Goal: Information Seeking & Learning: Learn about a topic

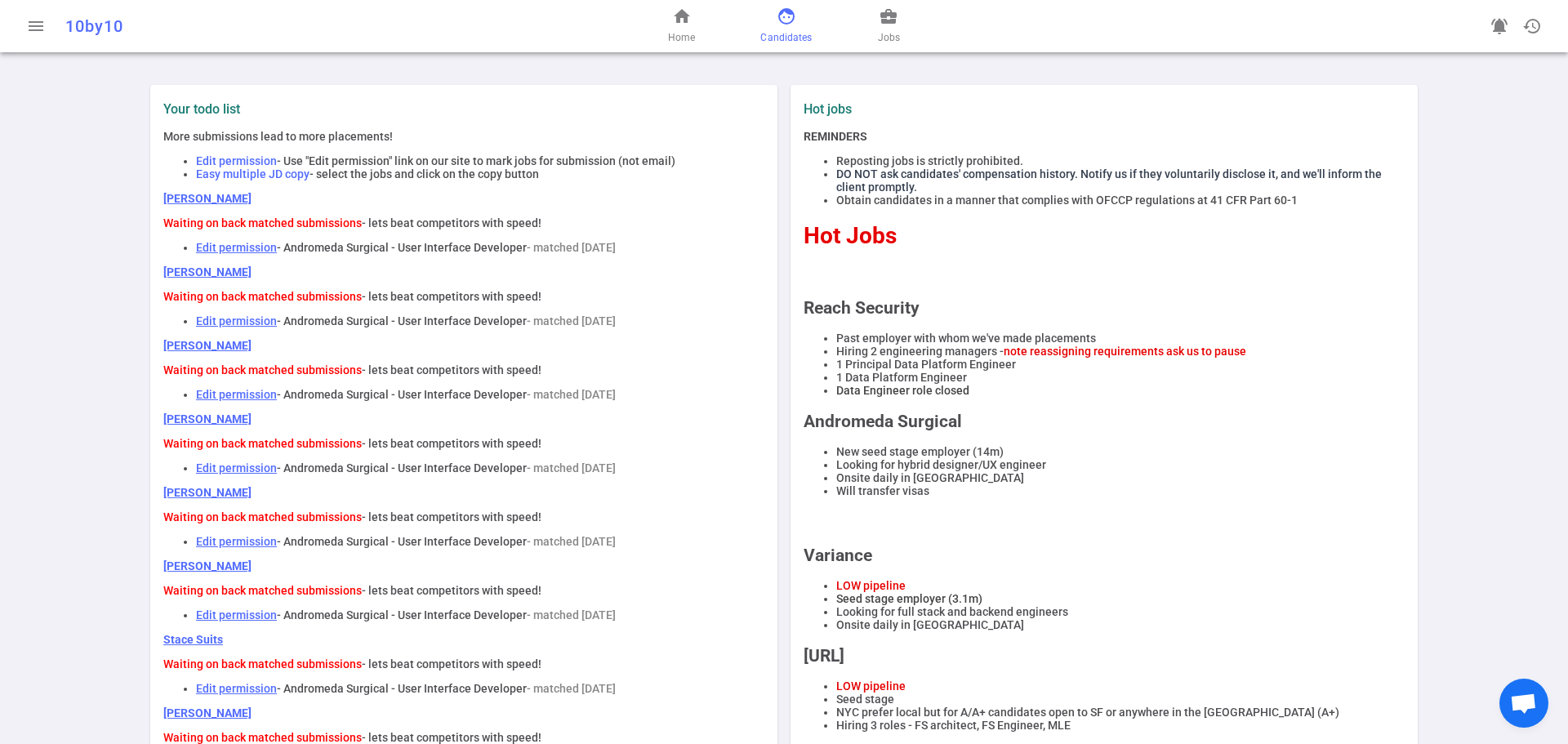
click at [785, 33] on span "Candidates" at bounding box center [786, 37] width 52 height 16
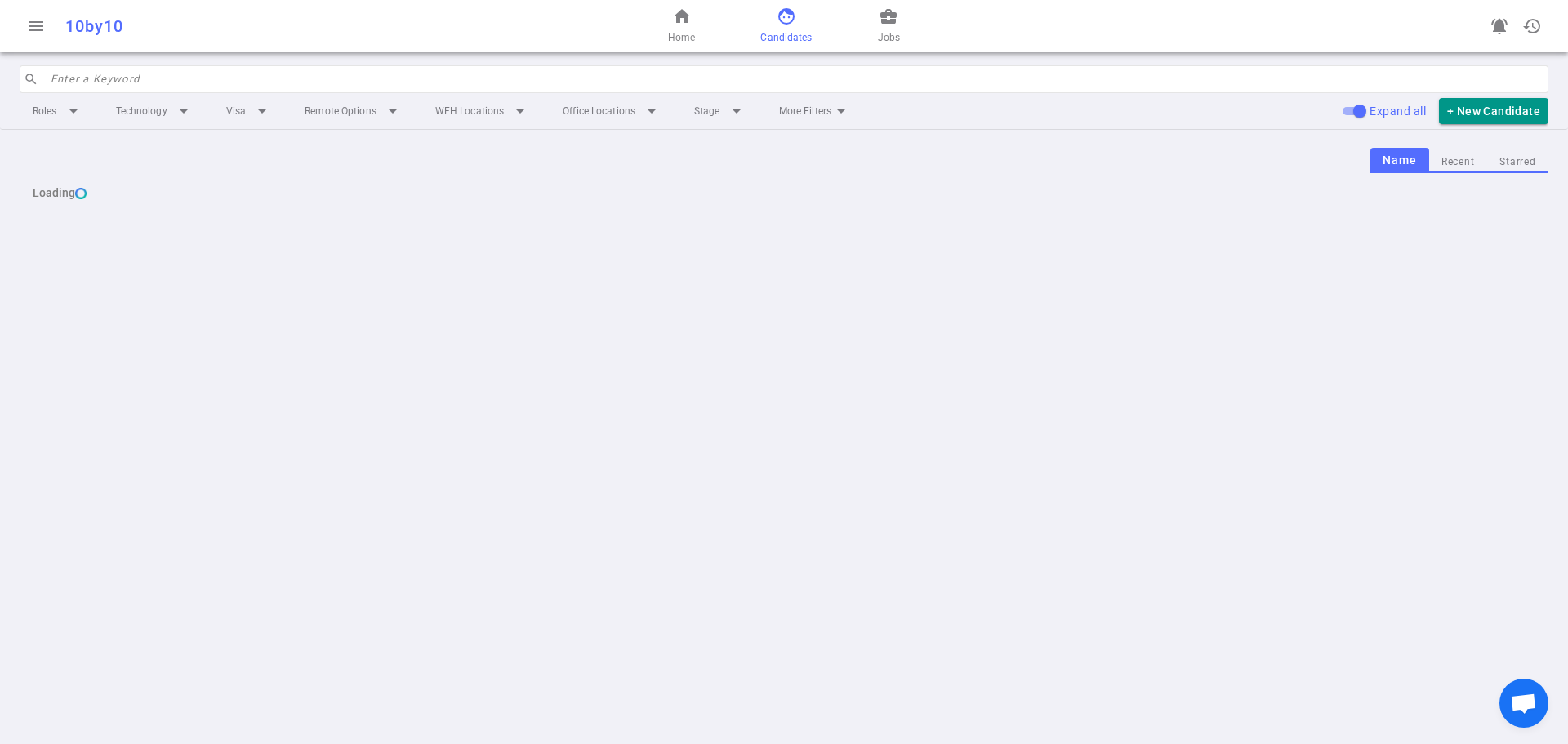
click at [221, 84] on input "search" at bounding box center [795, 79] width 1488 height 26
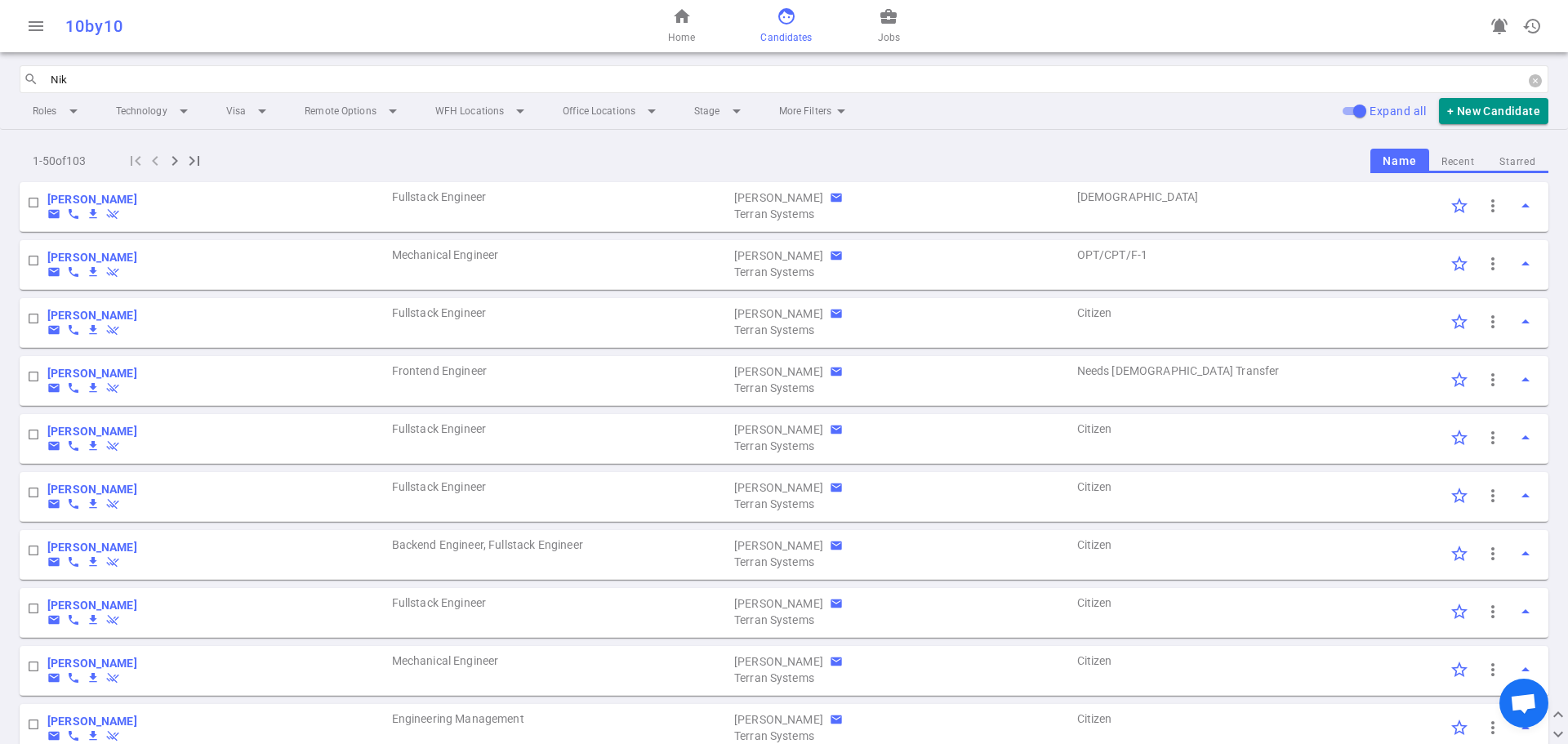
type input "Nik"
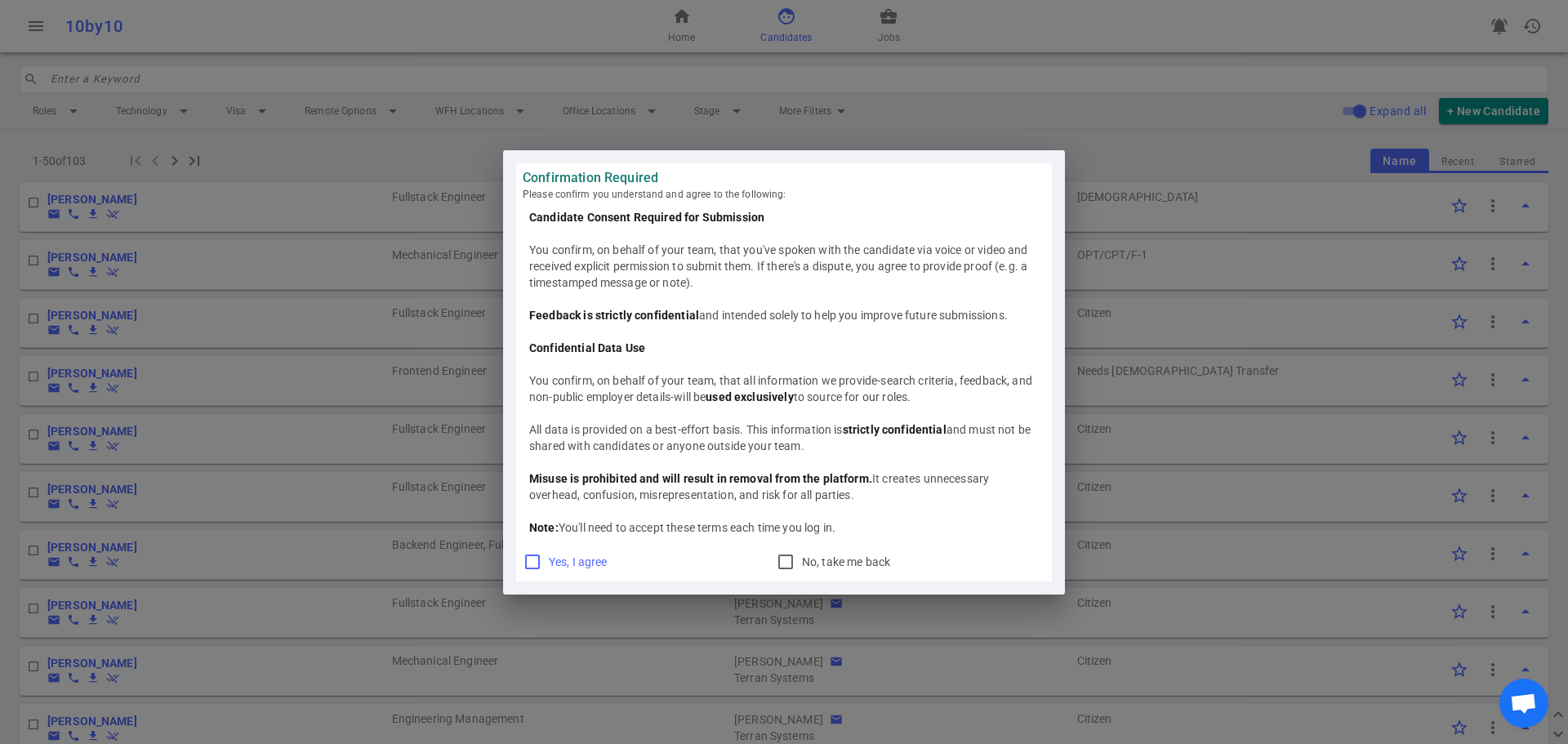
click at [530, 562] on input "Yes, I agree" at bounding box center [532, 562] width 19 height 19
checkbox input "true"
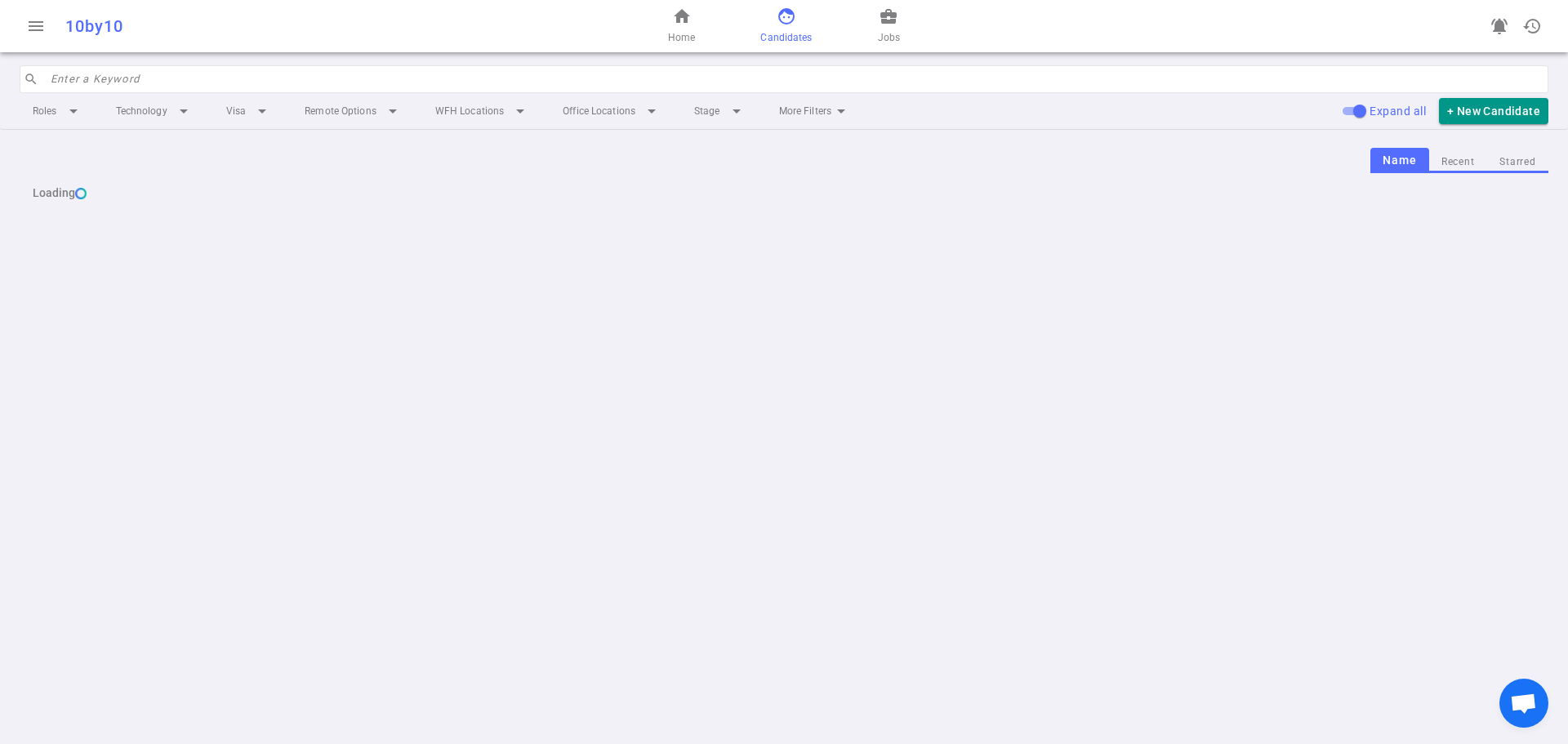
click at [97, 74] on input "search" at bounding box center [795, 79] width 1488 height 26
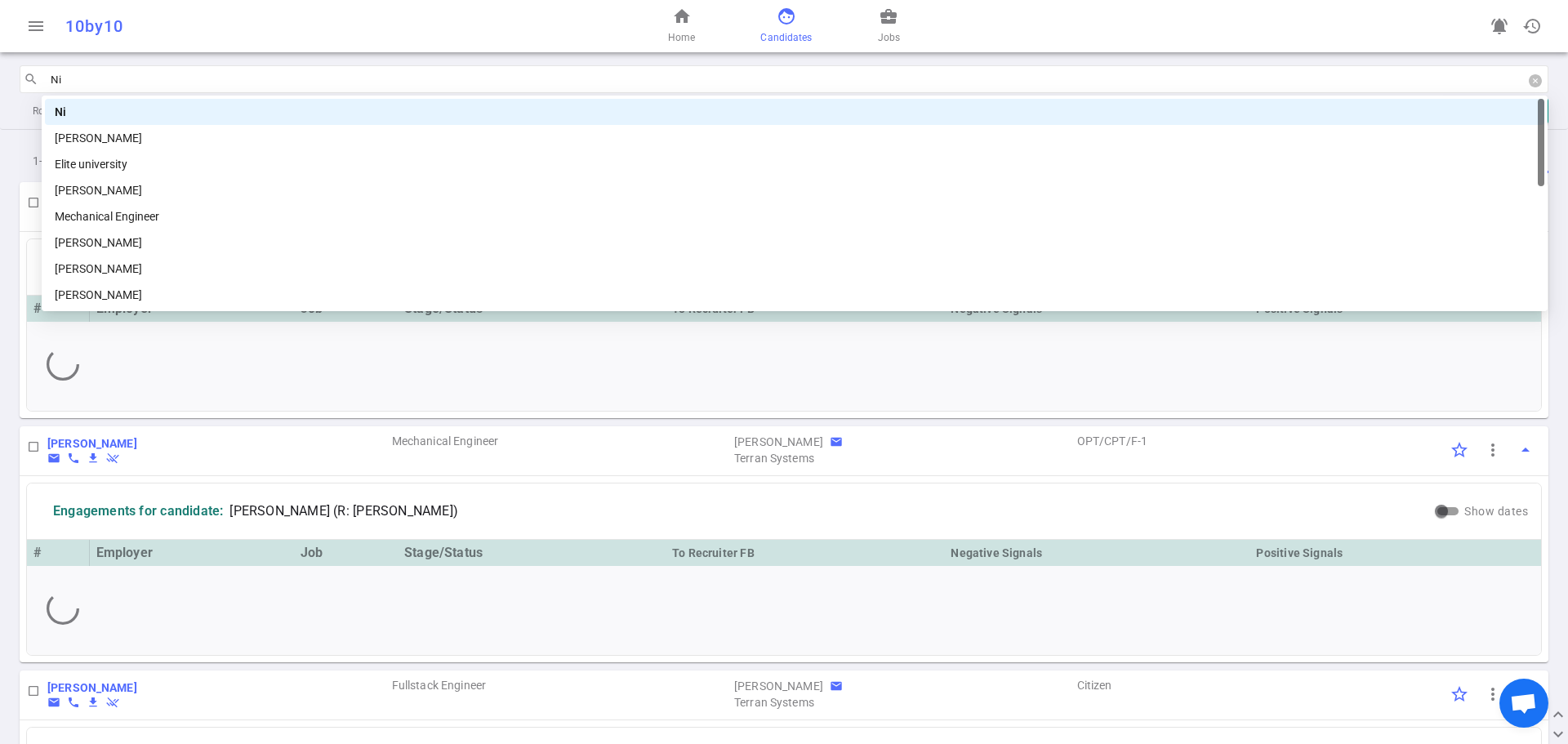
type input "Nik"
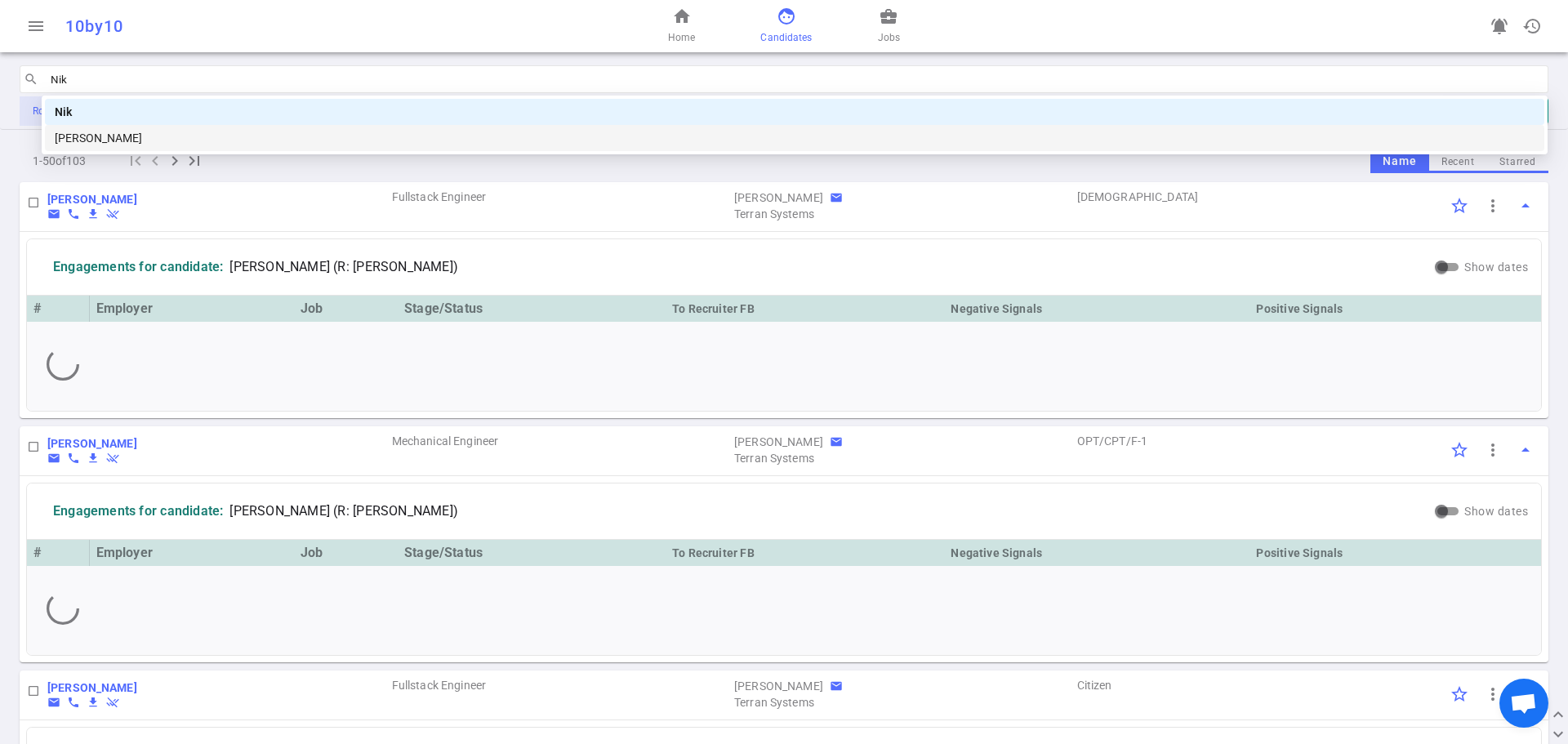
click at [86, 133] on div "Nikhil Bagul" at bounding box center [795, 138] width 1480 height 18
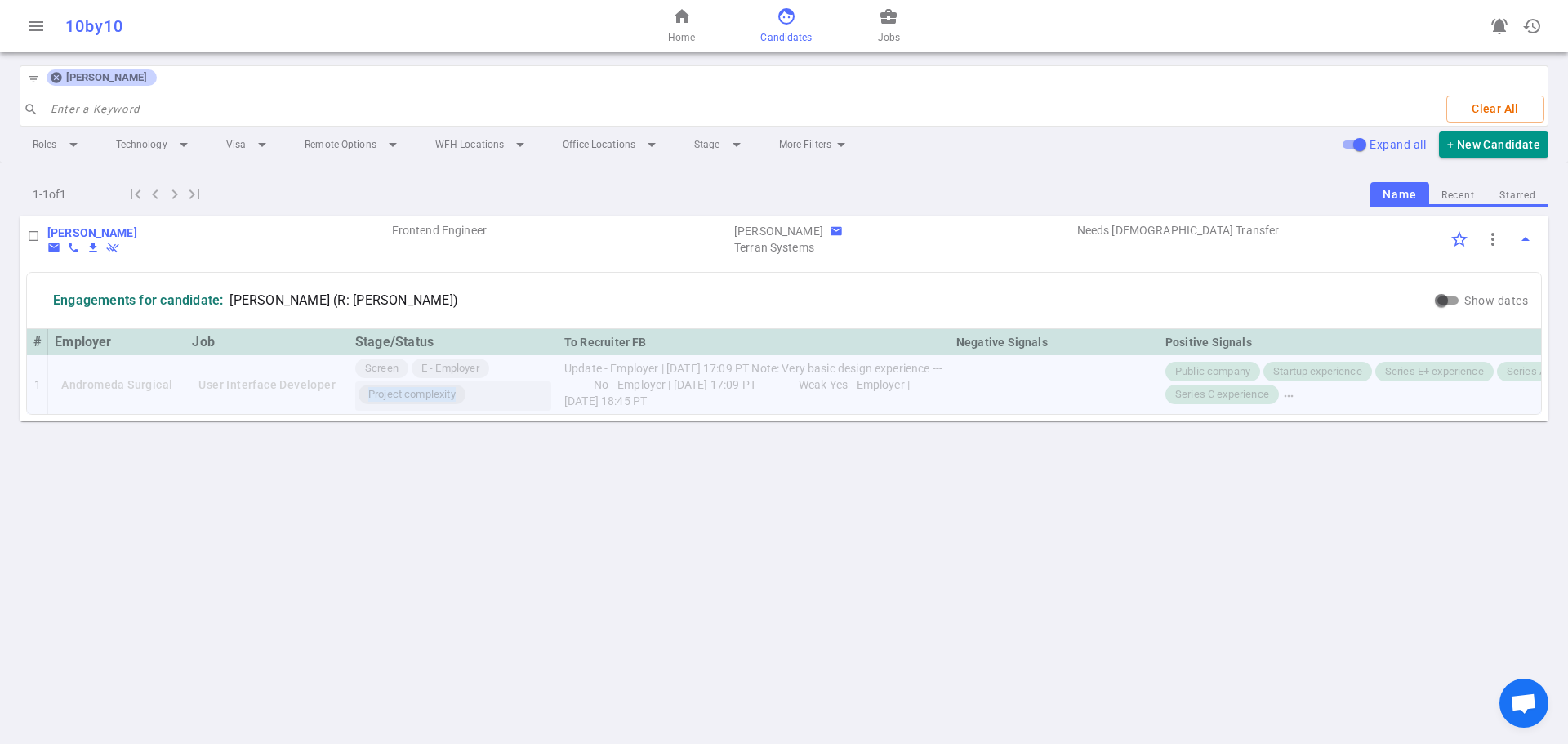
drag, startPoint x: 480, startPoint y: 394, endPoint x: 352, endPoint y: 394, distance: 128.0
click at [355, 394] on div "Project complexity" at bounding box center [453, 396] width 196 height 30
copy span "Project complexity"
click at [59, 79] on icon at bounding box center [56, 78] width 11 height 11
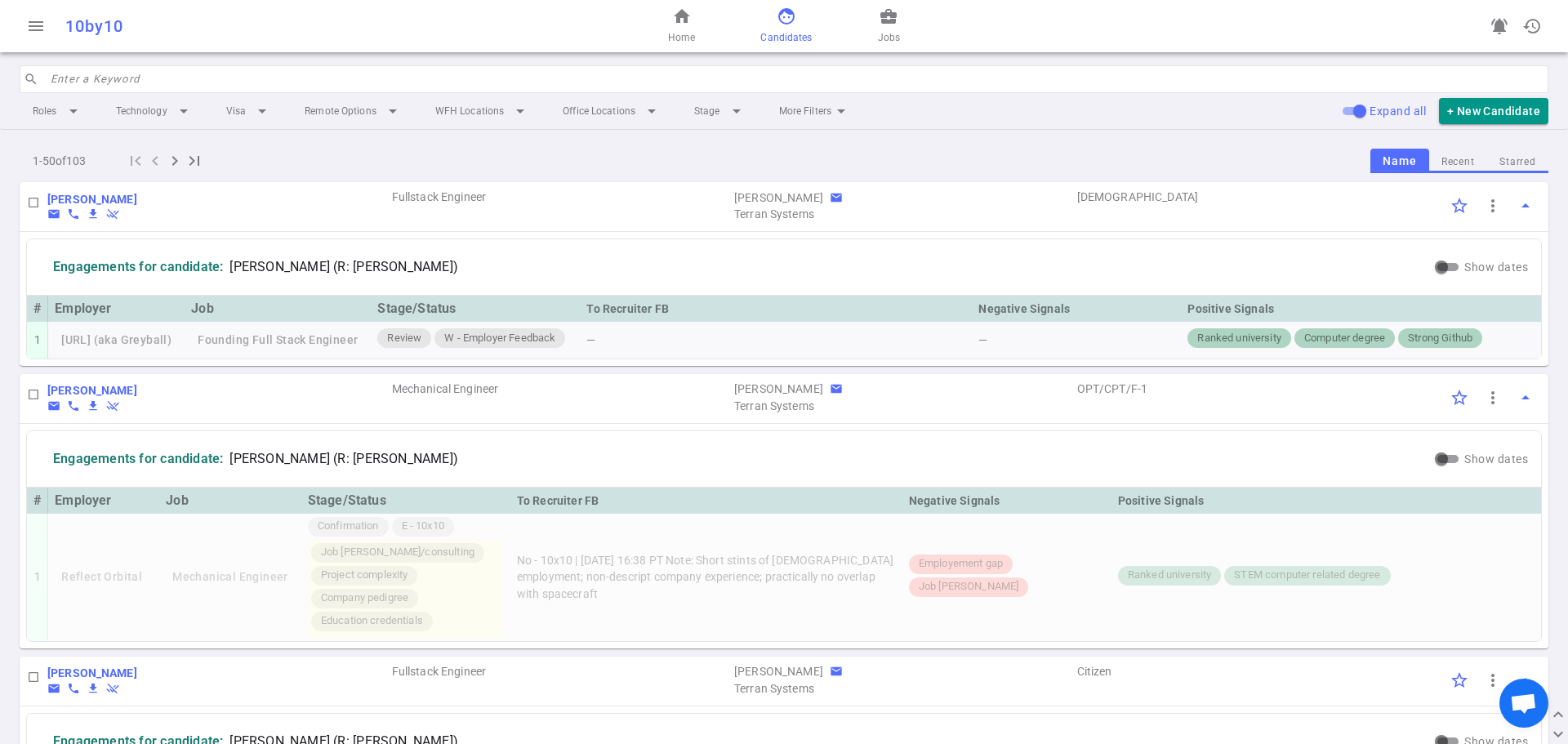
click at [697, 12] on div "home Home face Candidates business_center Jobs" at bounding box center [784, 26] width 510 height 52
click at [685, 14] on span "home" at bounding box center [681, 16] width 19 height 19
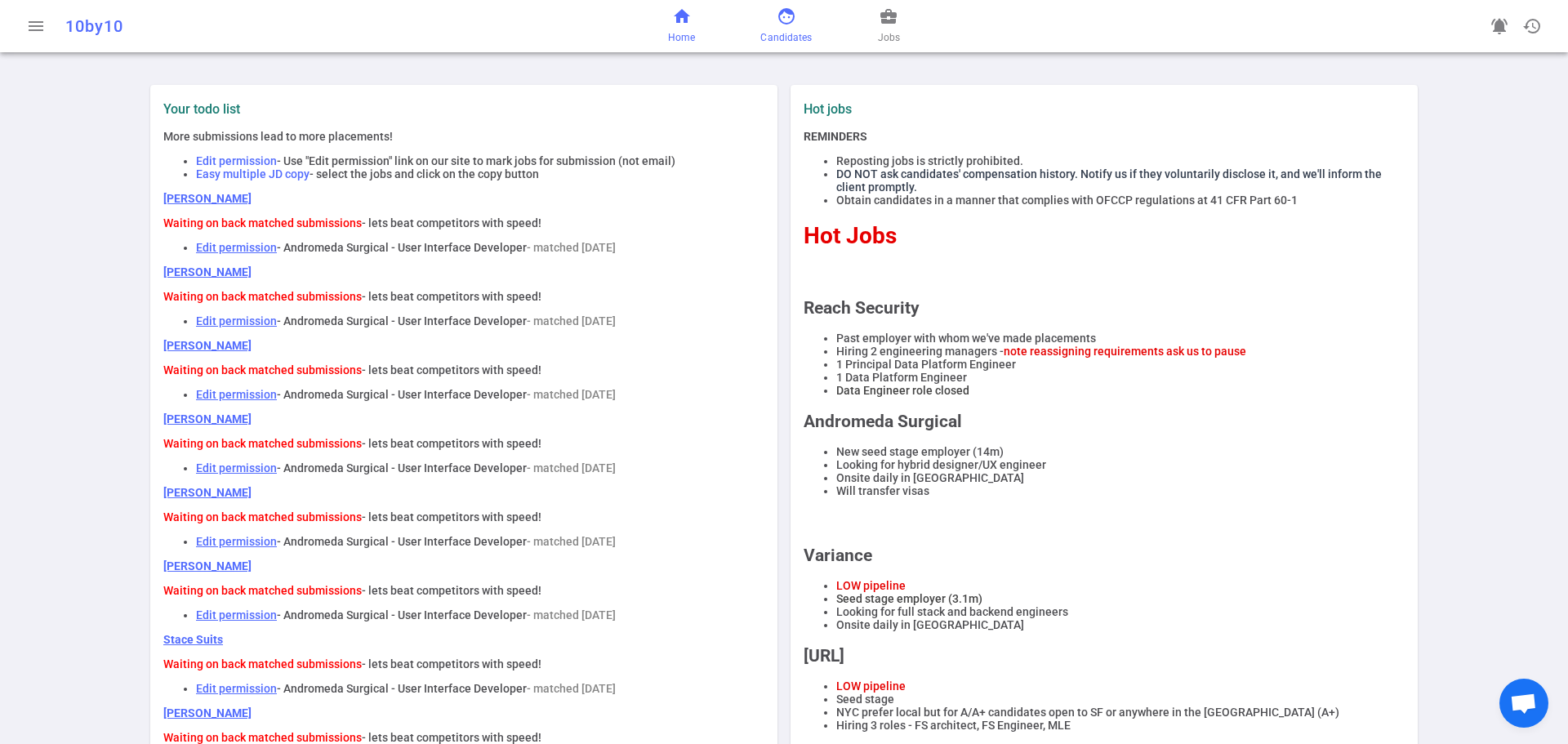
click at [791, 32] on span "Candidates" at bounding box center [786, 37] width 52 height 16
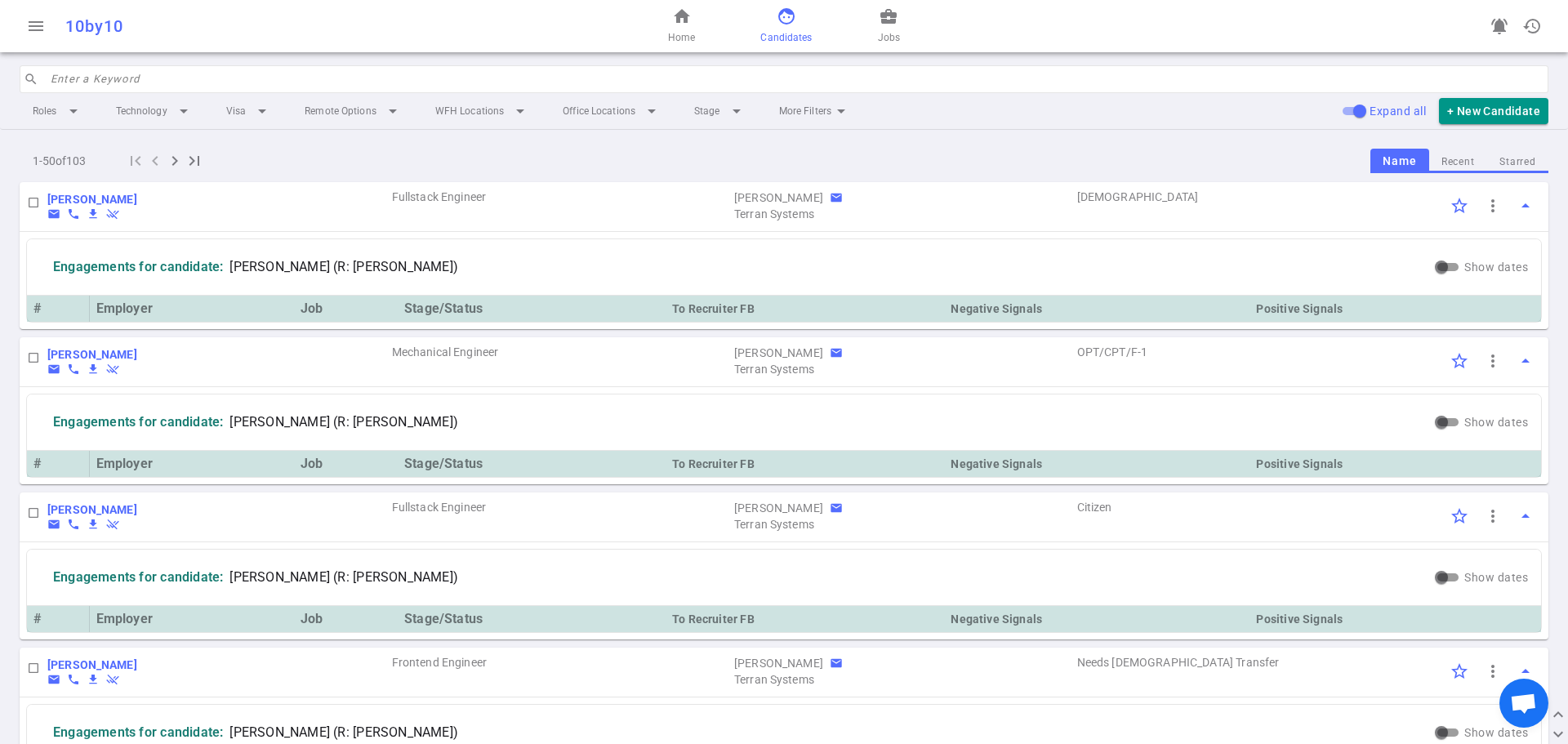
click at [275, 76] on input "search" at bounding box center [795, 79] width 1488 height 26
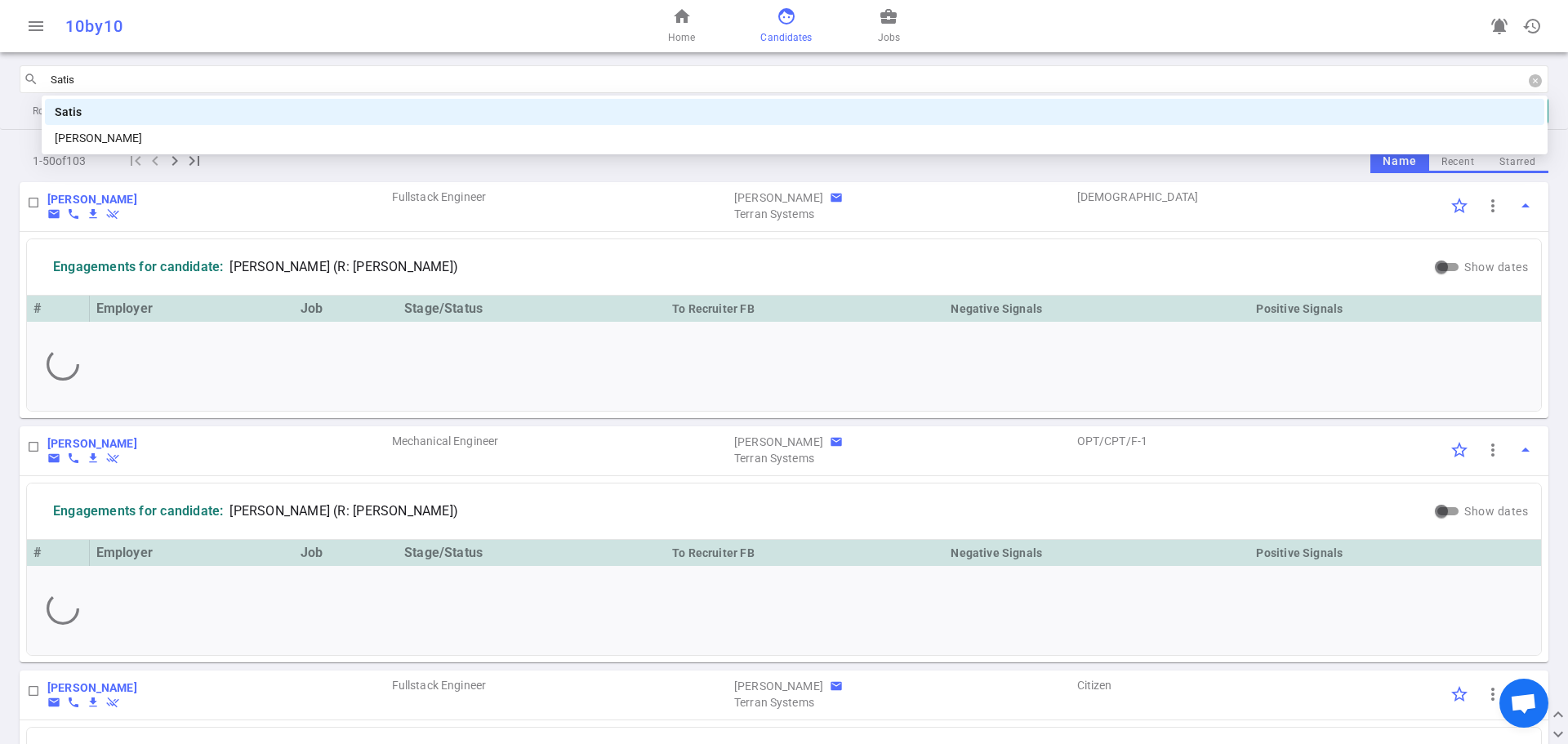
type input "Satish"
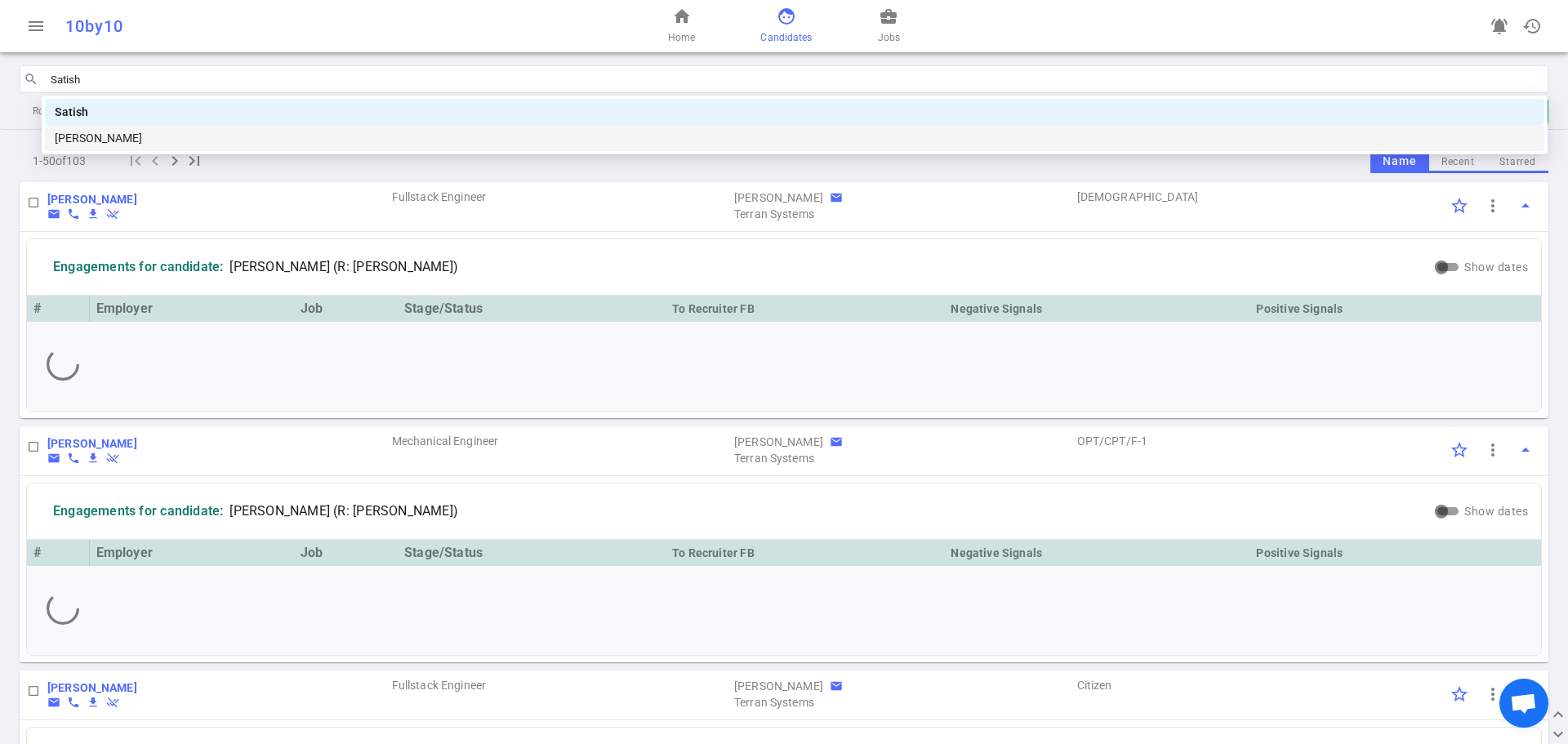
click at [131, 133] on div "Satish Chebrolu" at bounding box center [795, 138] width 1480 height 18
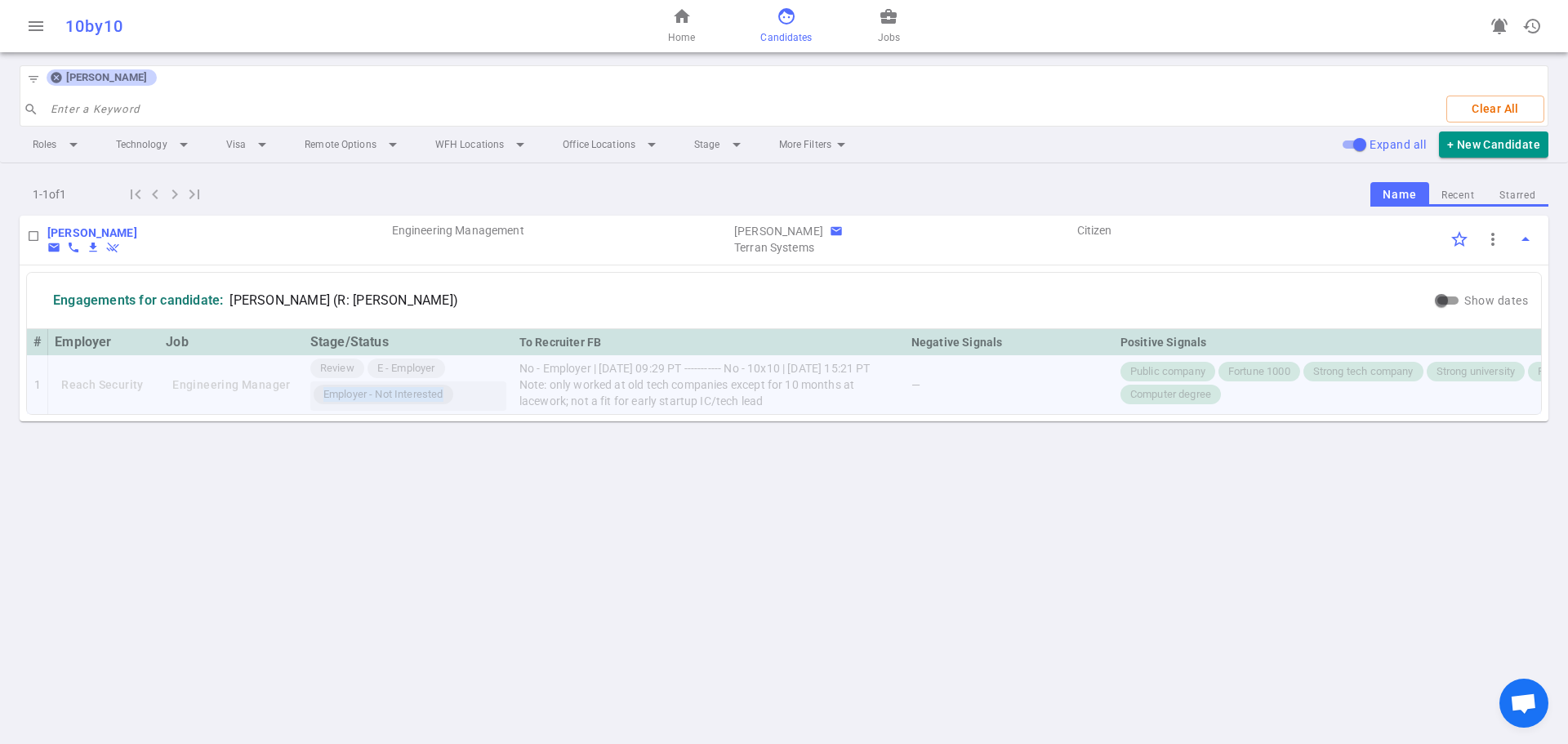
drag, startPoint x: 322, startPoint y: 394, endPoint x: 442, endPoint y: 399, distance: 120.1
click at [442, 399] on span "Employer - Not Interested" at bounding box center [383, 394] width 133 height 15
copy span "Employer - Not Interested"
click at [672, 35] on span "Home" at bounding box center [681, 37] width 27 height 16
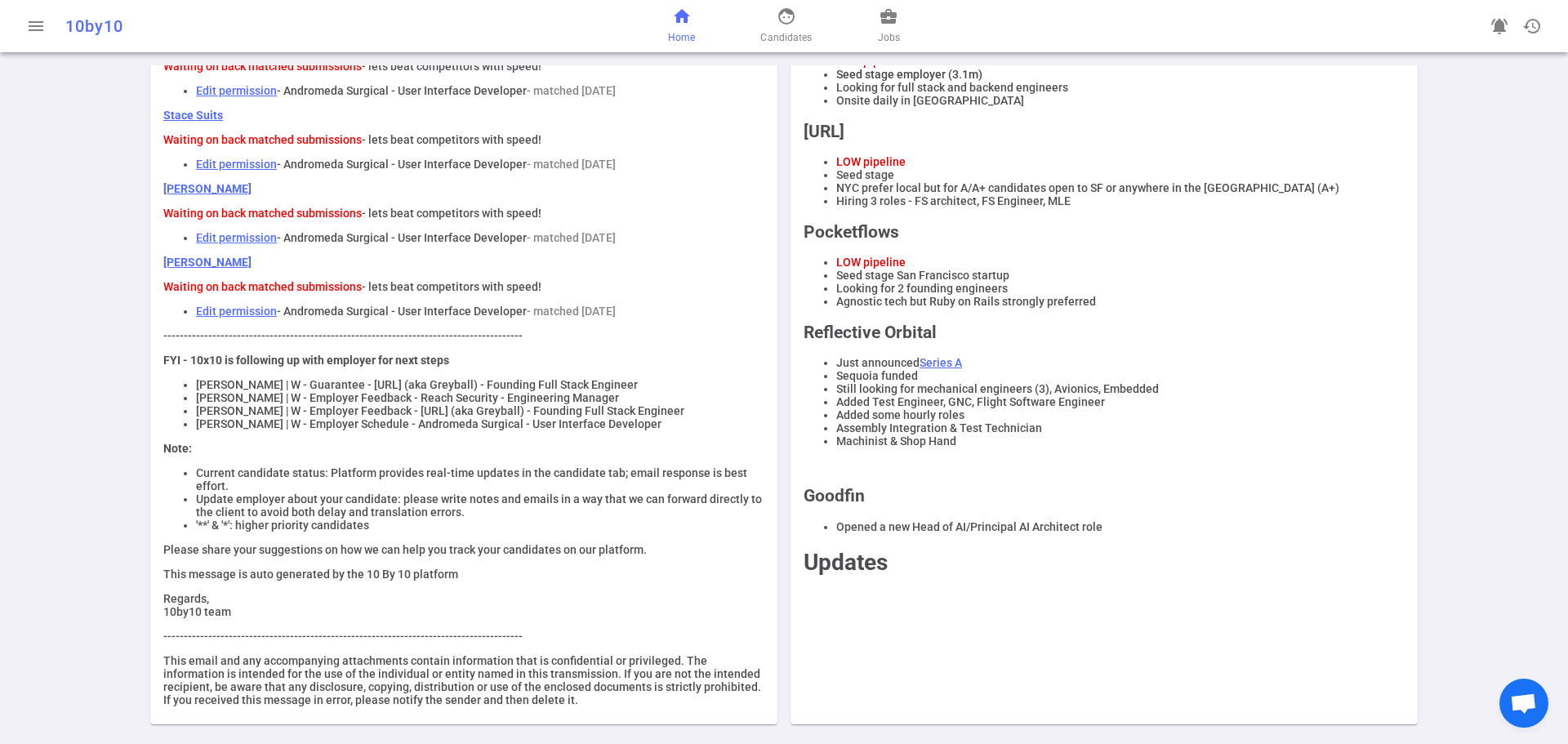
scroll to position [566, 0]
drag, startPoint x: 193, startPoint y: 394, endPoint x: 250, endPoint y: 399, distance: 57.2
click at [250, 405] on li "Mehdi Akiki | W - Employer Feedback - Sandstone.ai (aka Greyball) - Founding Fu…" at bounding box center [480, 410] width 568 height 13
copy li "Mehdi Akiki"
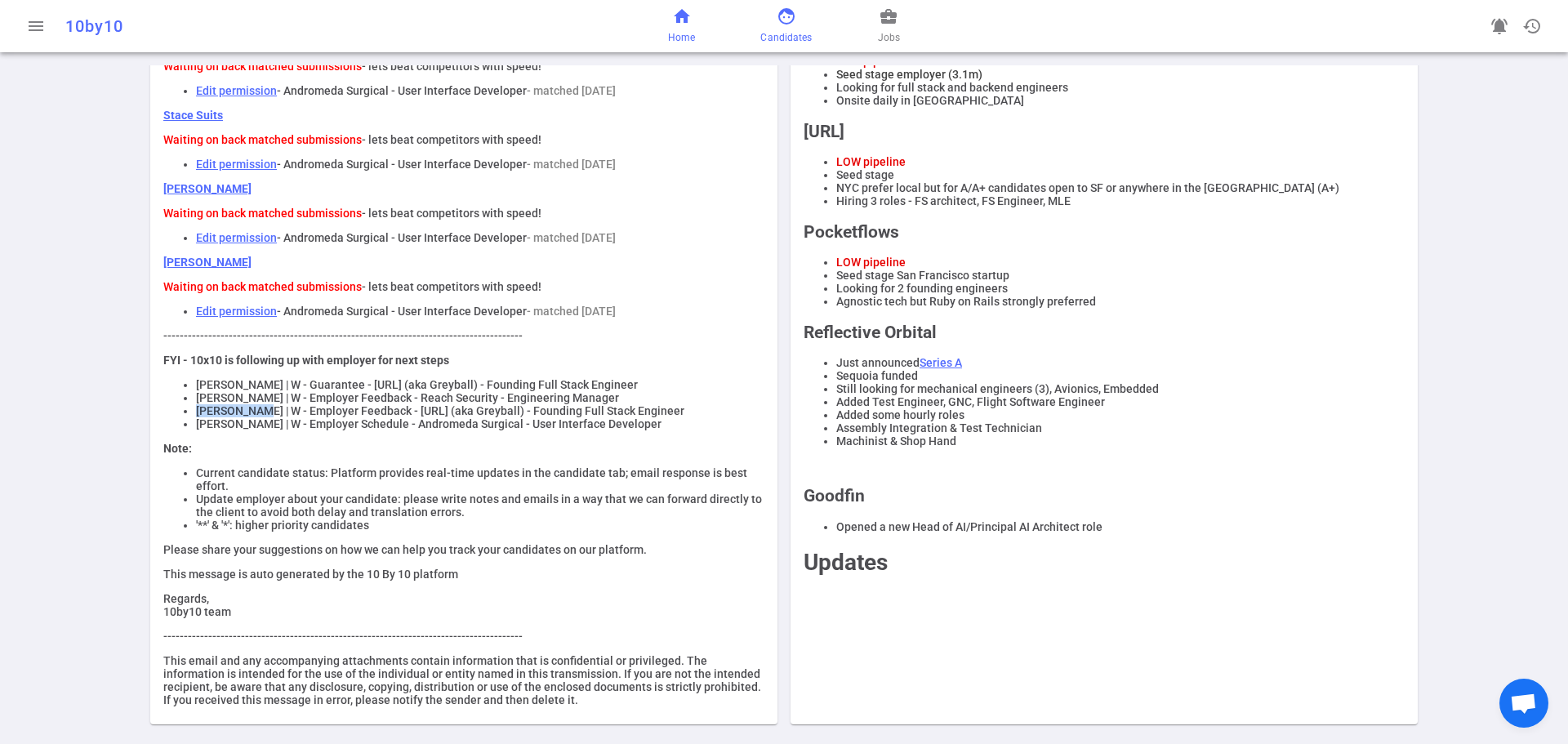
click at [785, 29] on link "face Candidates" at bounding box center [786, 26] width 52 height 39
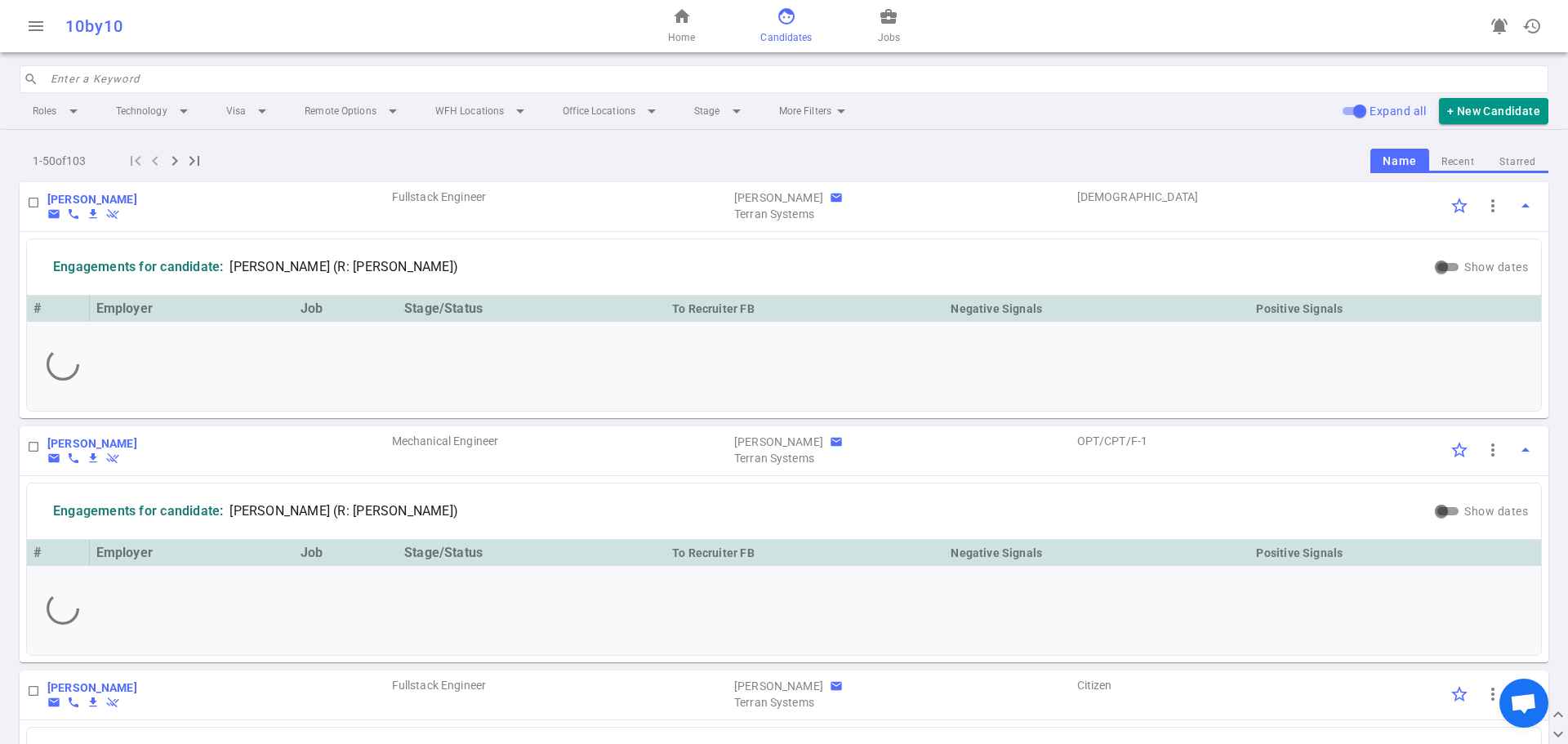
click at [133, 78] on input "search" at bounding box center [795, 79] width 1488 height 26
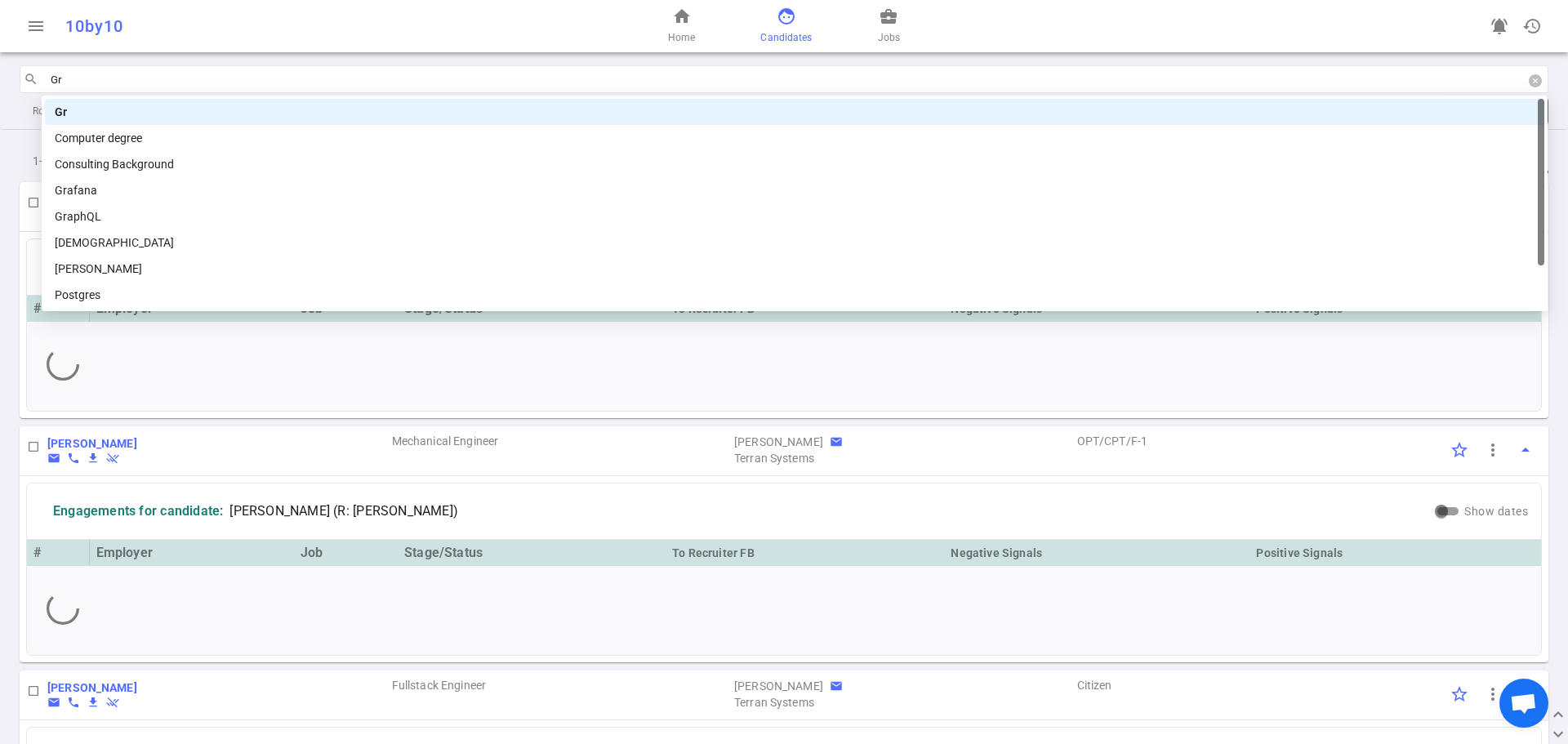
type input "G"
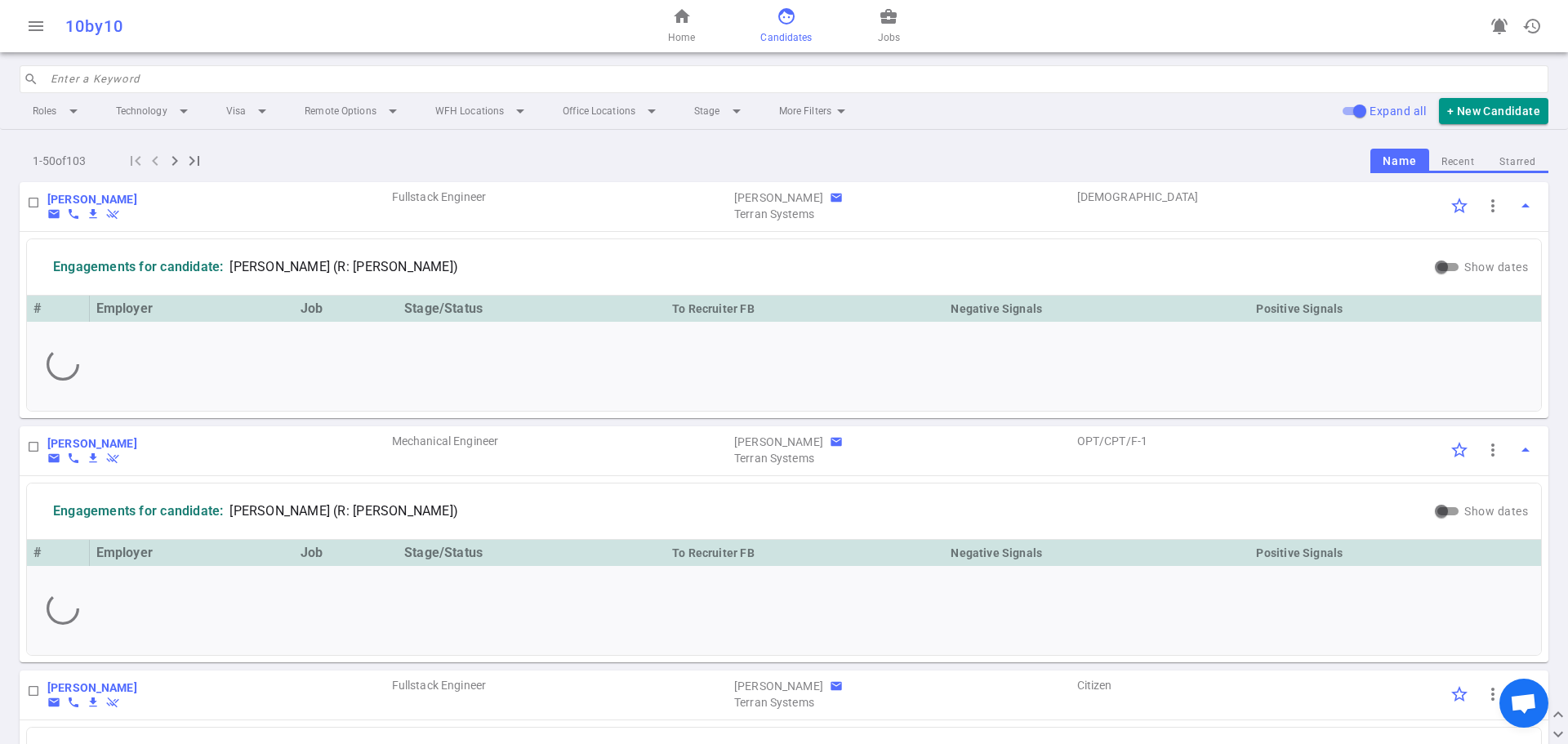
click at [377, 30] on div "10by10" at bounding box center [290, 25] width 451 height 19
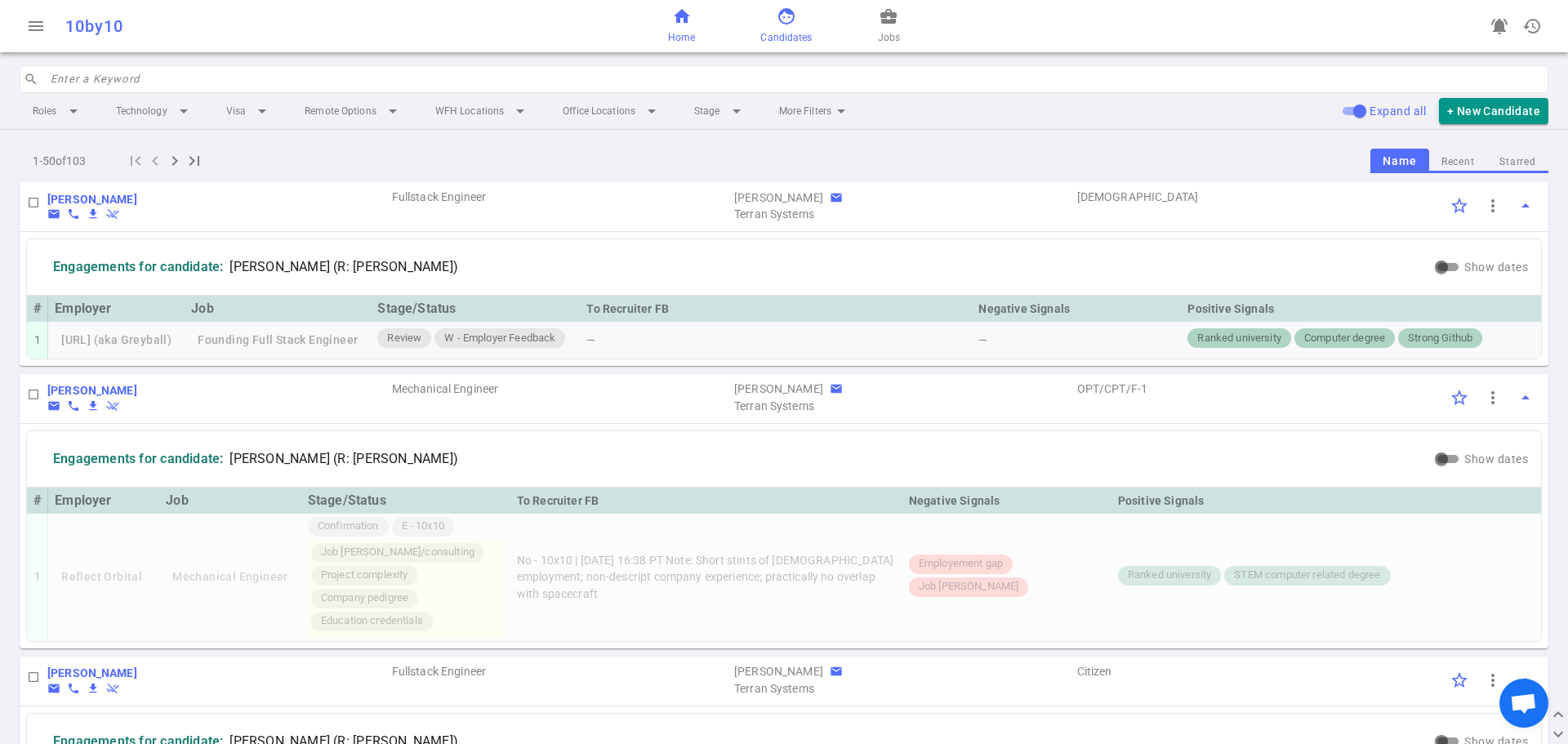
click at [682, 19] on span "home" at bounding box center [681, 16] width 19 height 19
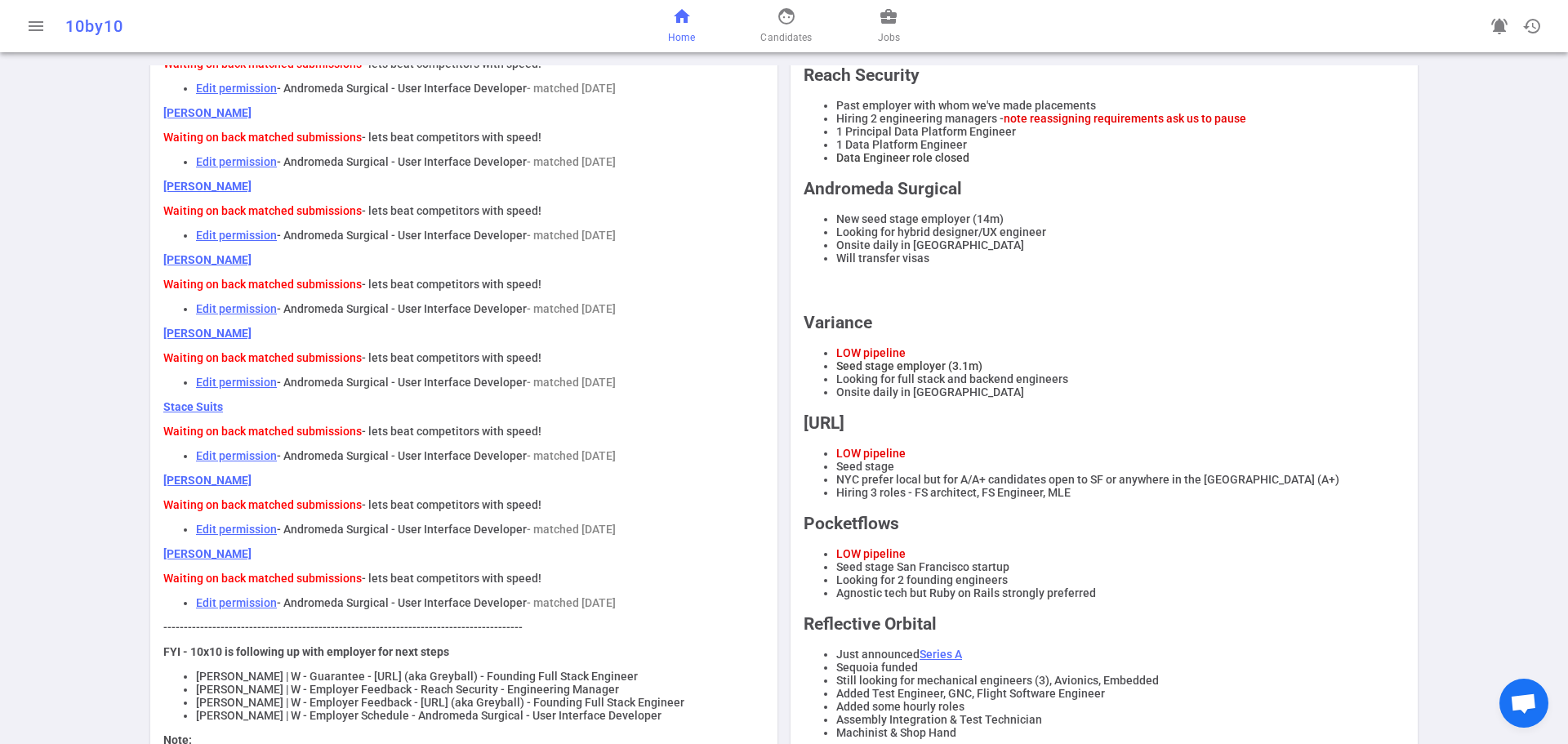
scroll to position [327, 0]
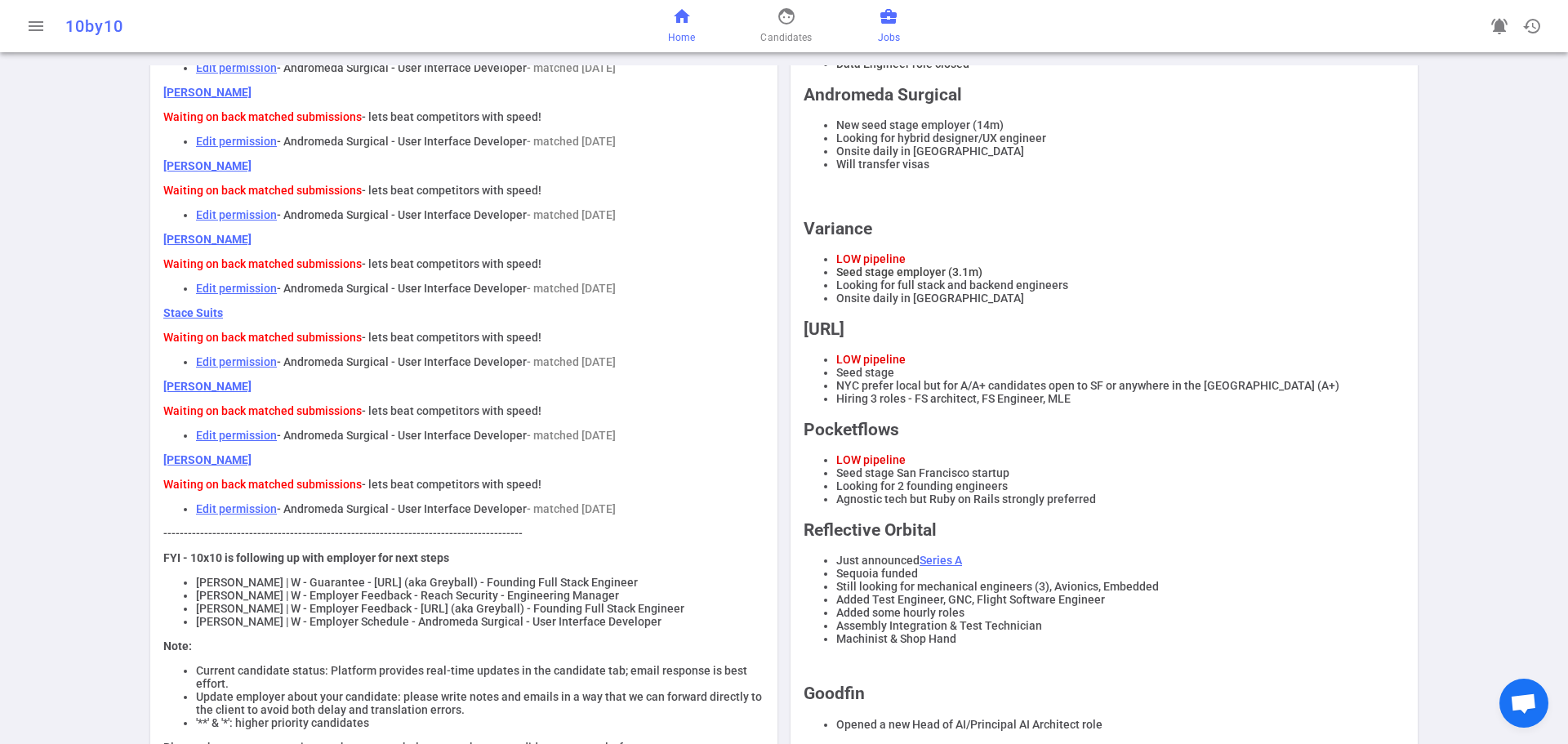
click at [893, 35] on span "Jobs" at bounding box center [889, 37] width 22 height 16
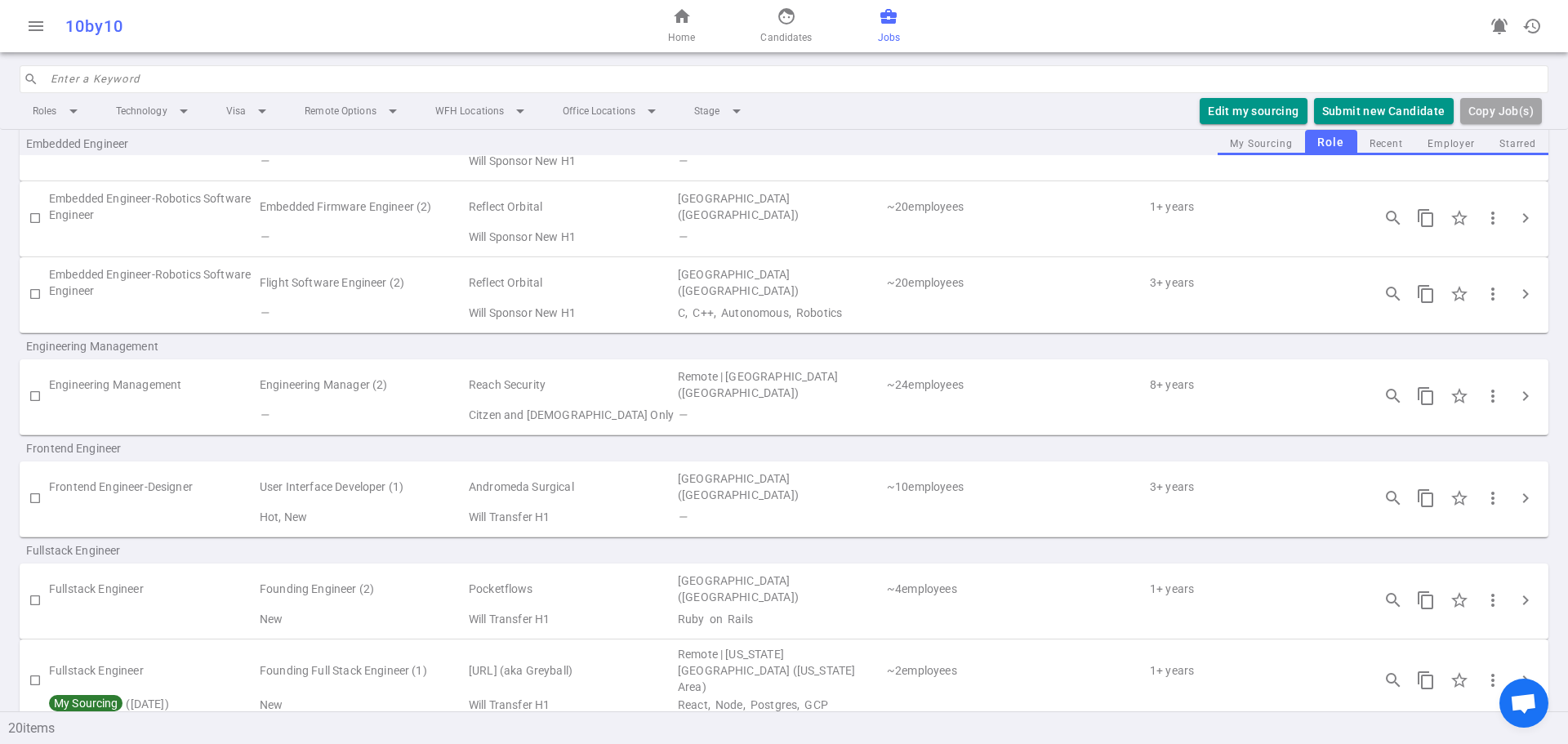
scroll to position [409, 0]
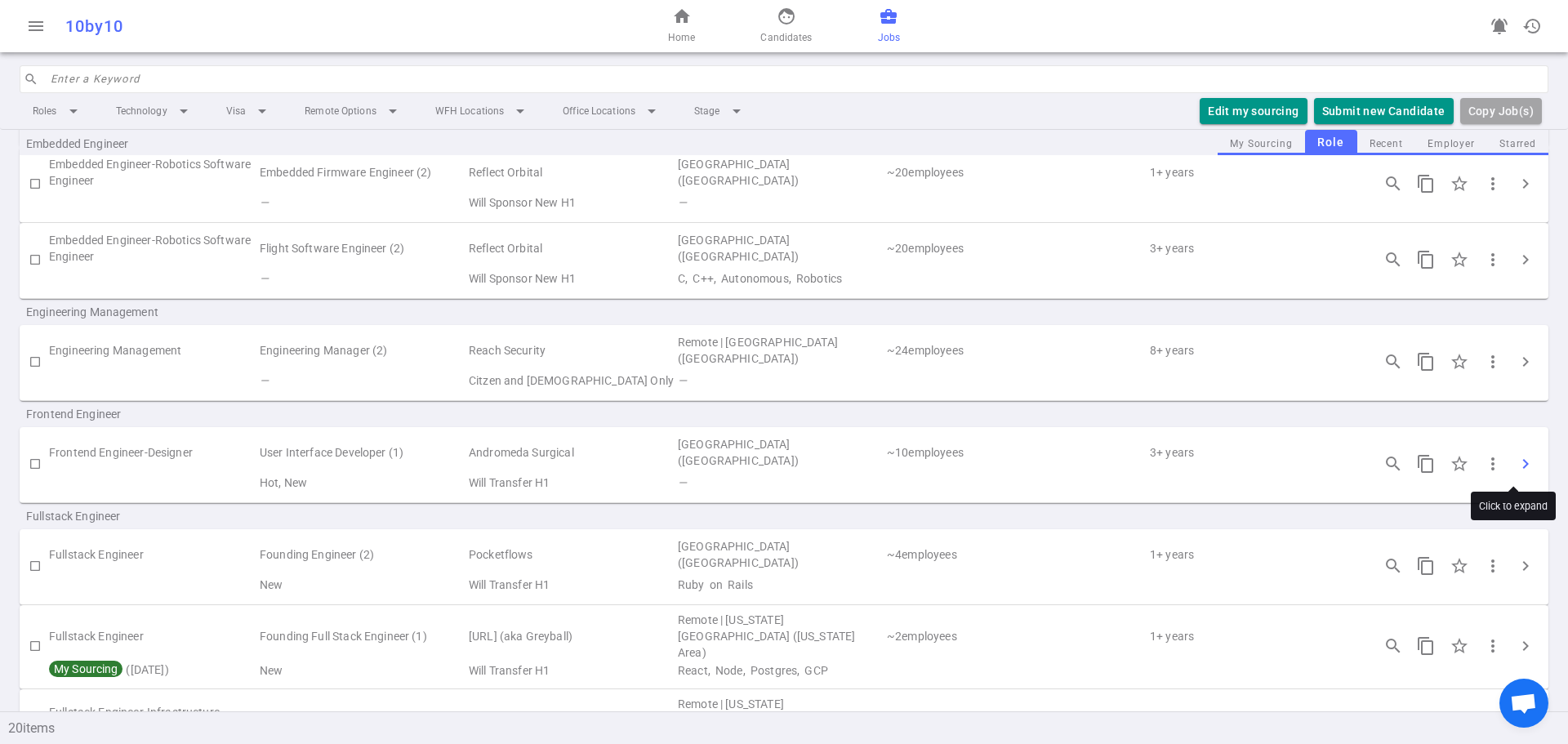
click at [1520, 456] on span "chevron_right" at bounding box center [1525, 464] width 19 height 19
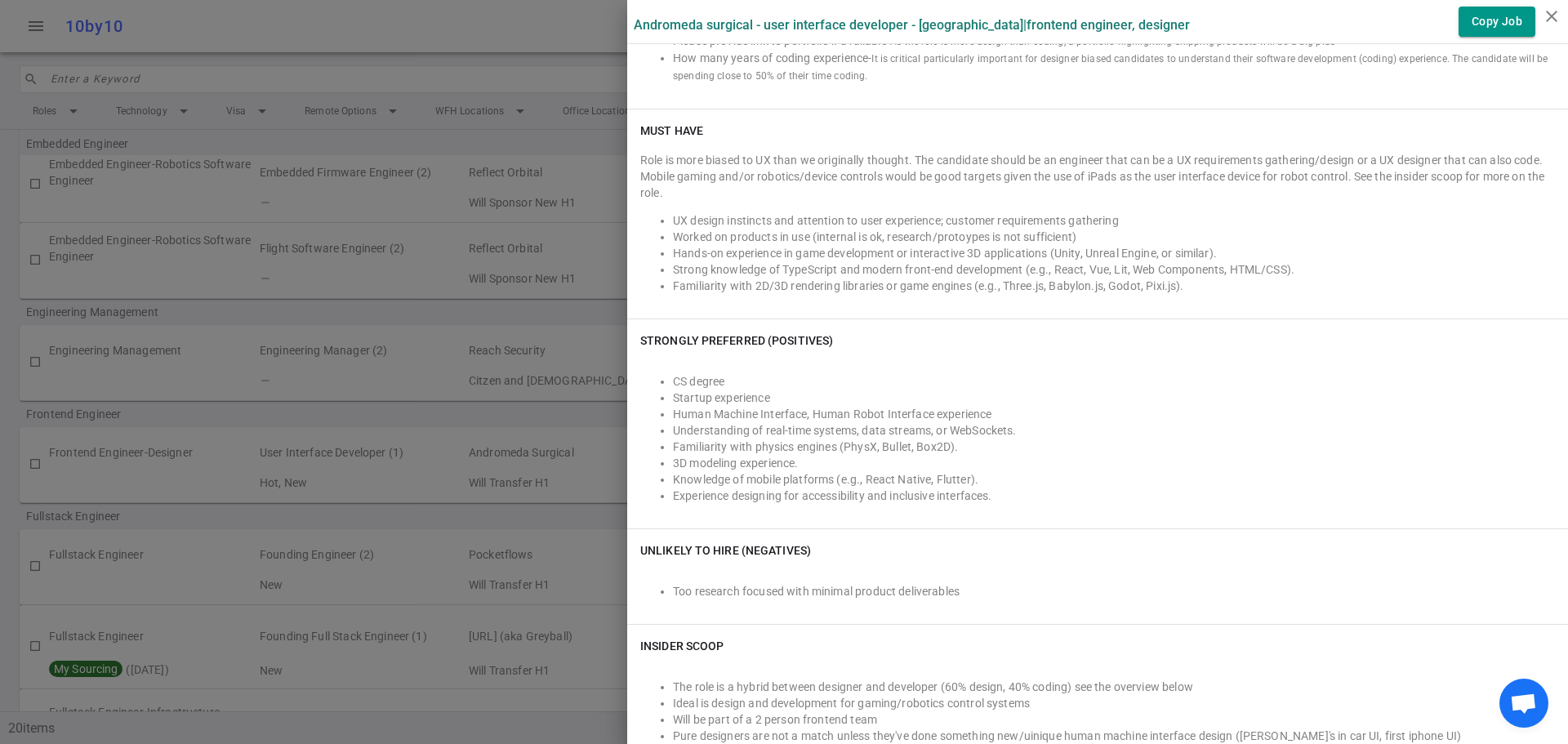
scroll to position [572, 0]
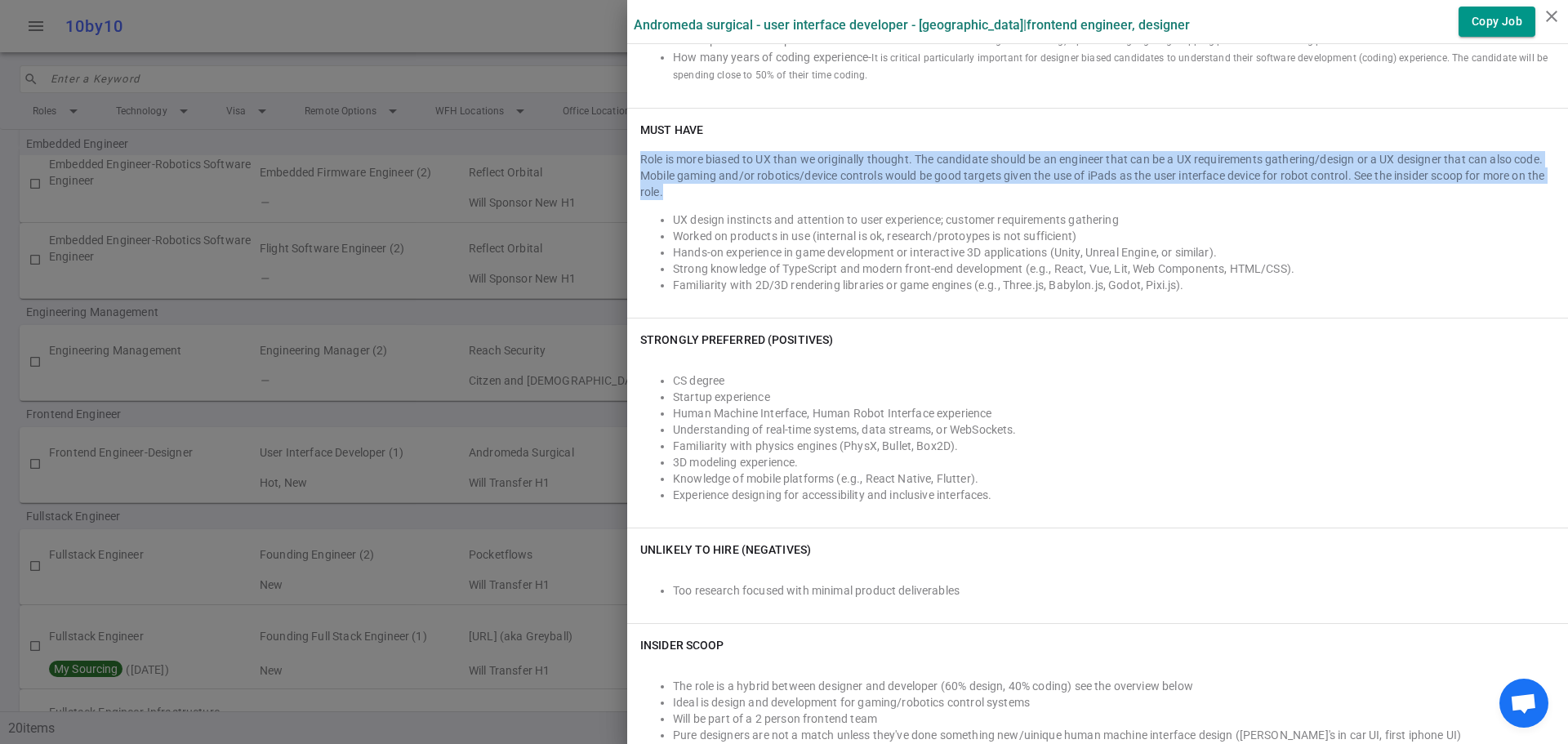
drag, startPoint x: 627, startPoint y: 151, endPoint x: 876, endPoint y: 189, distance: 251.9
click at [876, 189] on div "Must Have Role is more biased to UX than we originally thought. The candidate s…" at bounding box center [1098, 214] width 941 height 209
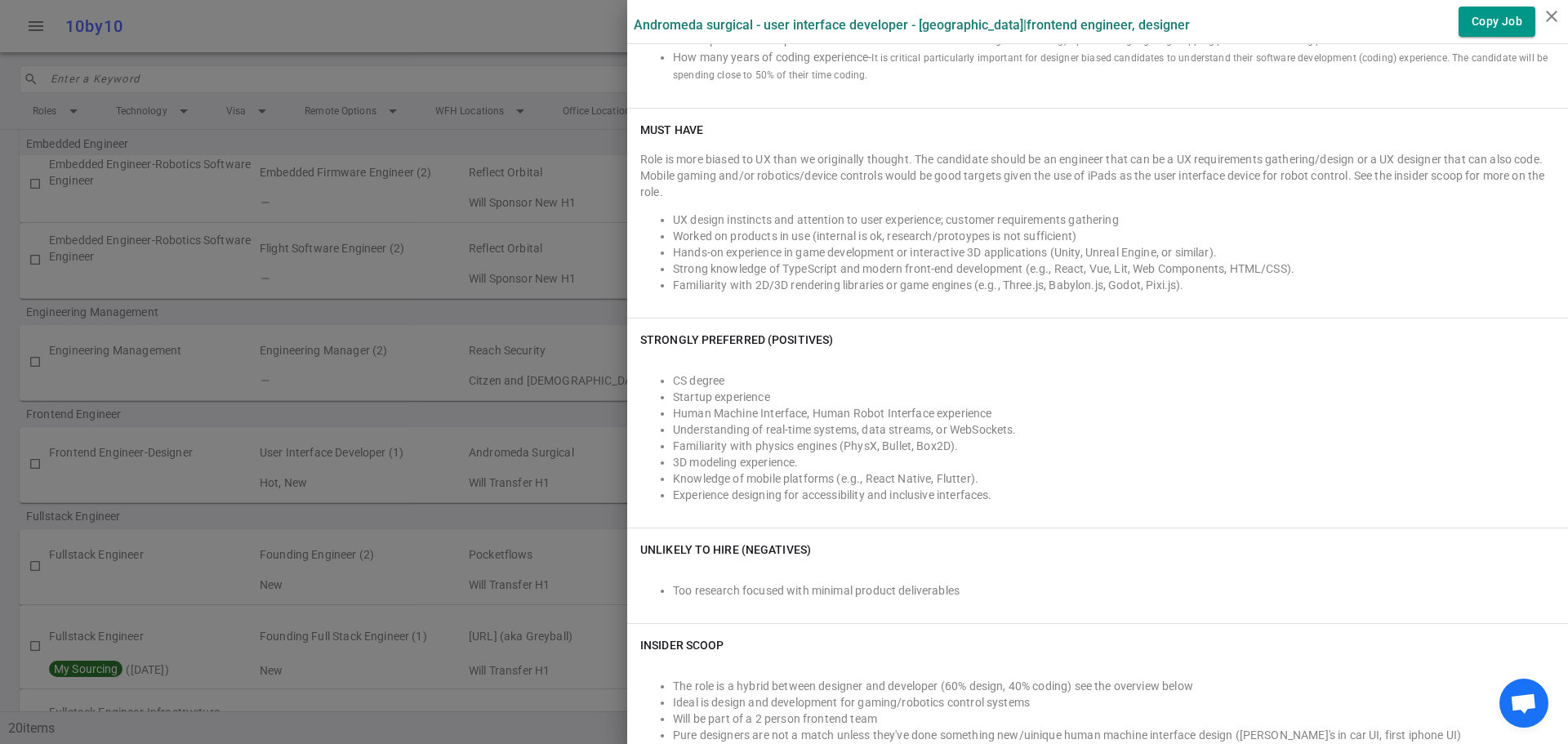
click at [1011, 409] on li "Human Machine Interface, Human Robot Interface experience" at bounding box center [1114, 413] width 882 height 16
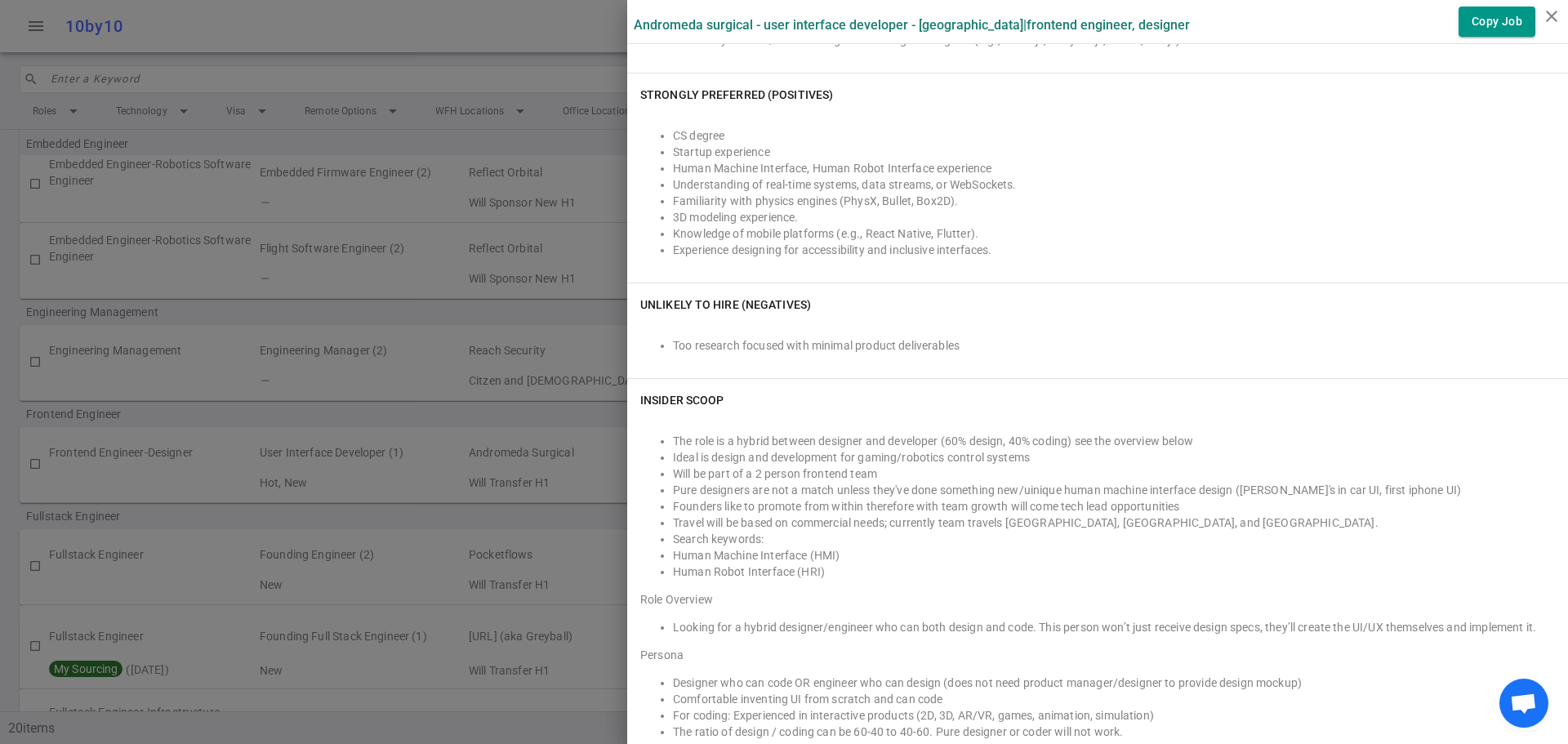
scroll to position [899, 0]
